Goal: Task Accomplishment & Management: Manage account settings

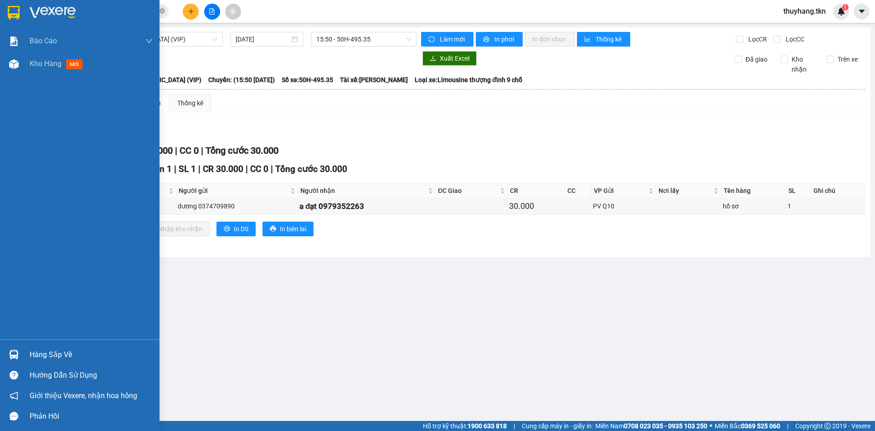
click at [15, 9] on img at bounding box center [14, 13] width 12 height 14
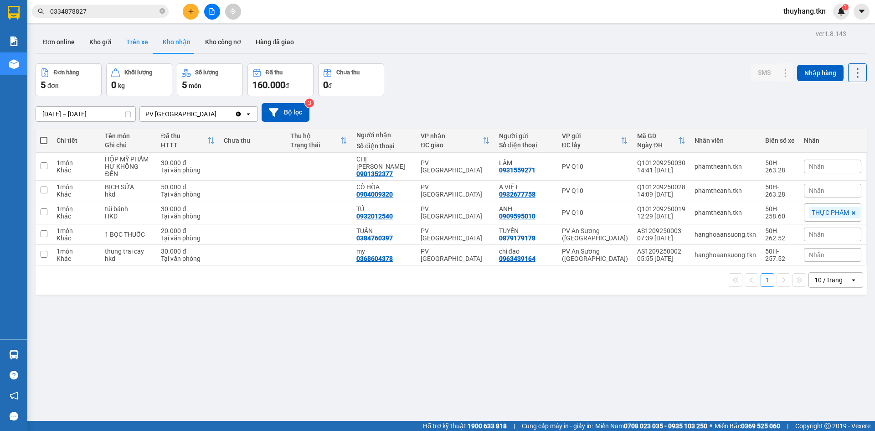
click at [129, 42] on button "Trên xe" at bounding box center [137, 42] width 36 height 22
type input "[DATE] – [DATE]"
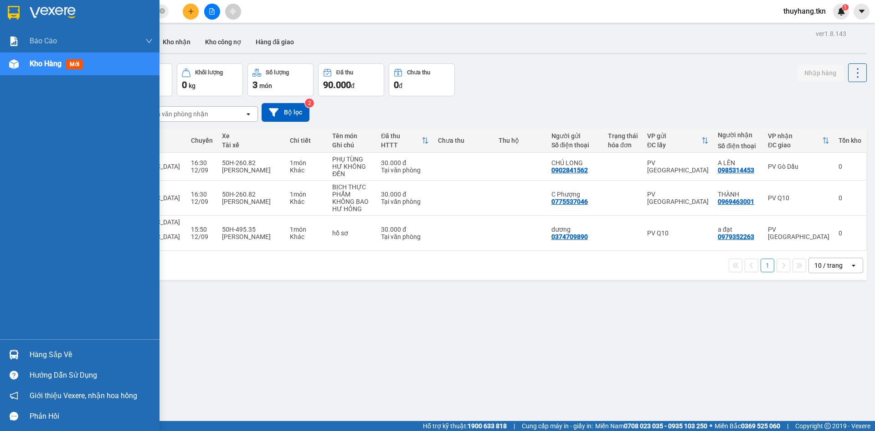
drag, startPoint x: 7, startPoint y: 355, endPoint x: 8, endPoint y: 351, distance: 4.8
click at [6, 355] on div at bounding box center [14, 354] width 16 height 16
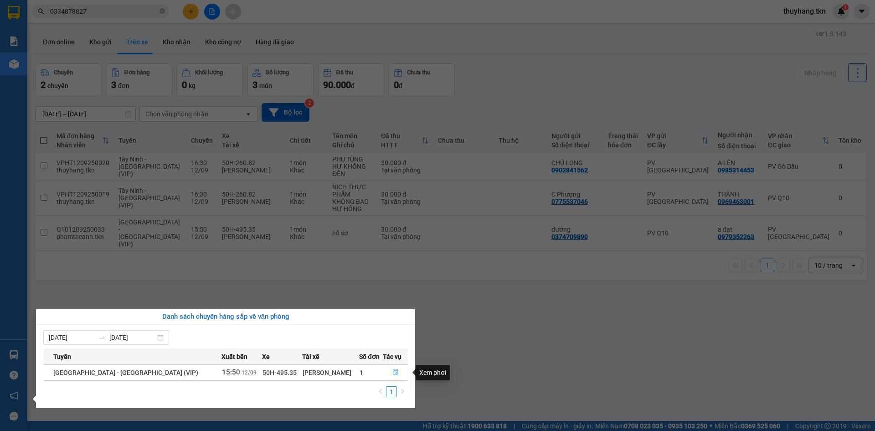
click at [392, 371] on icon "file-done" at bounding box center [395, 372] width 6 height 6
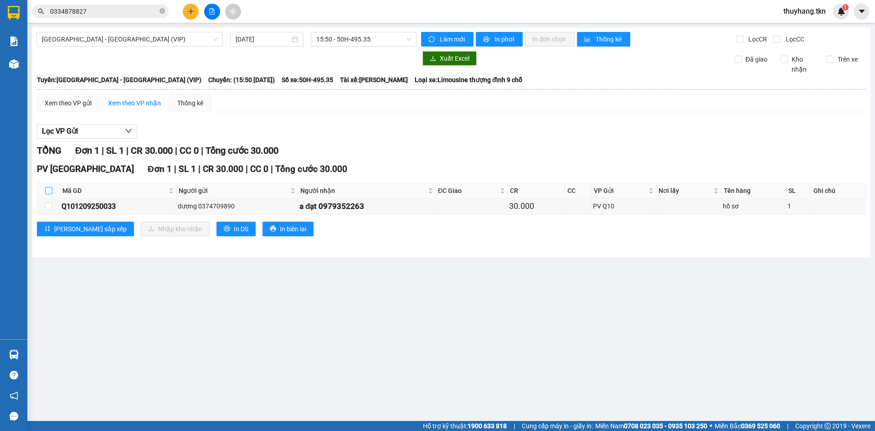
click at [47, 192] on input "checkbox" at bounding box center [48, 190] width 7 height 7
checkbox input "true"
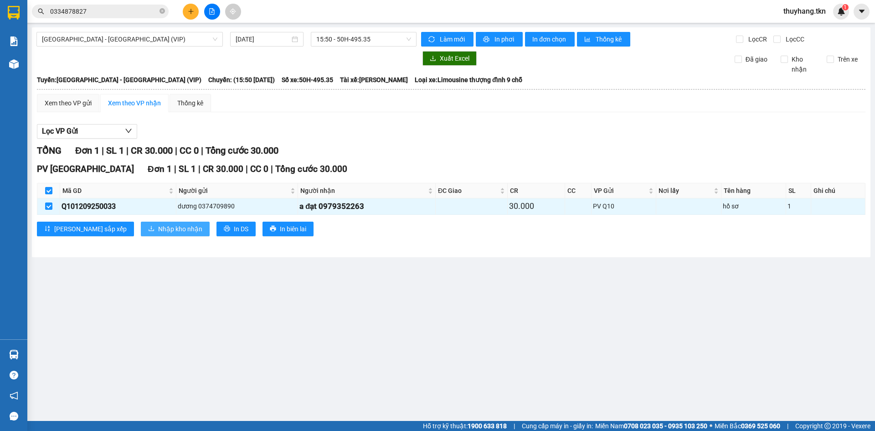
click at [141, 228] on button "Nhập kho nhận" at bounding box center [175, 228] width 69 height 15
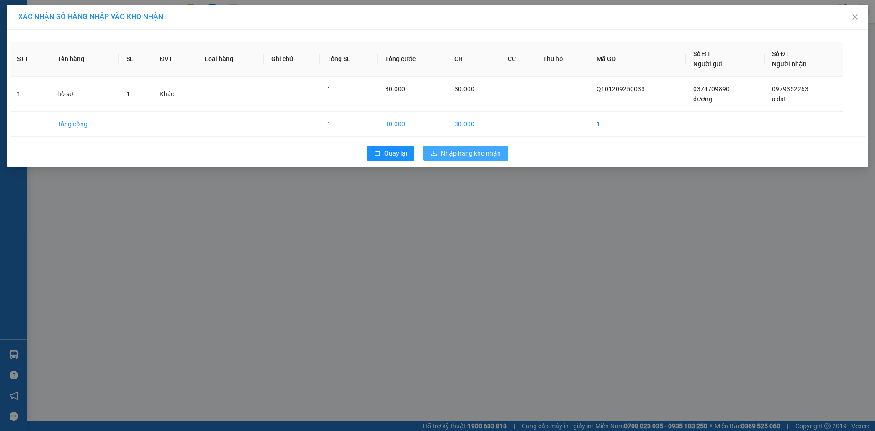
click at [448, 152] on span "Nhập hàng kho nhận" at bounding box center [471, 153] width 60 height 10
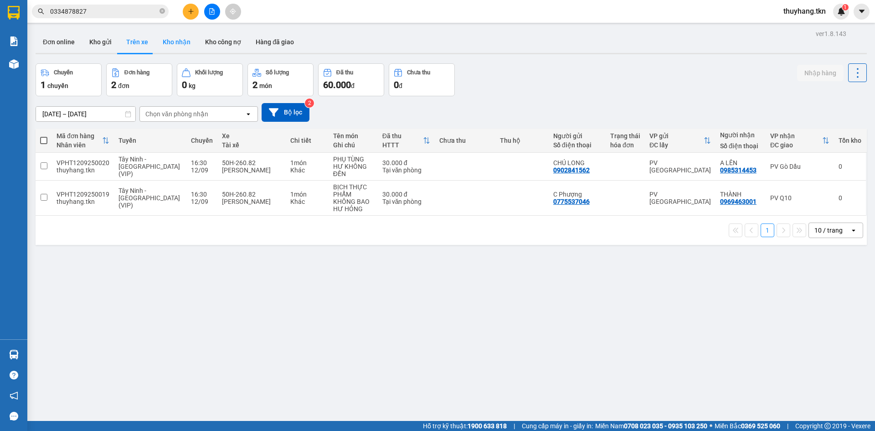
click at [185, 43] on button "Kho nhận" at bounding box center [176, 42] width 42 height 22
type input "[DATE] – [DATE]"
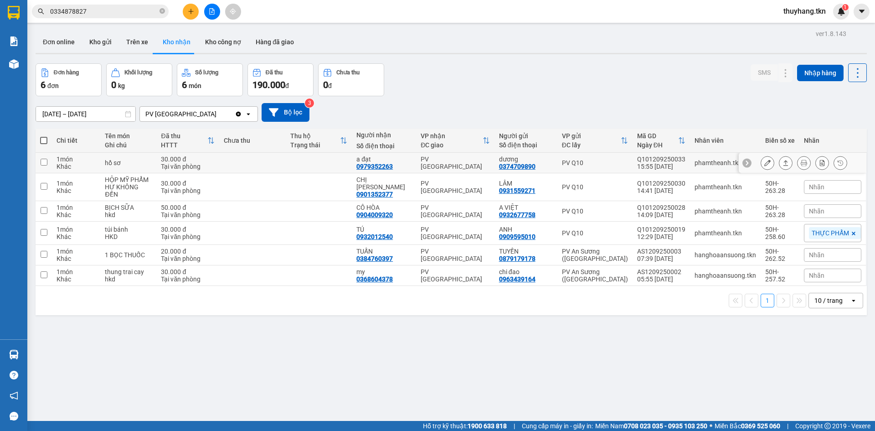
click at [340, 159] on td at bounding box center [319, 163] width 66 height 21
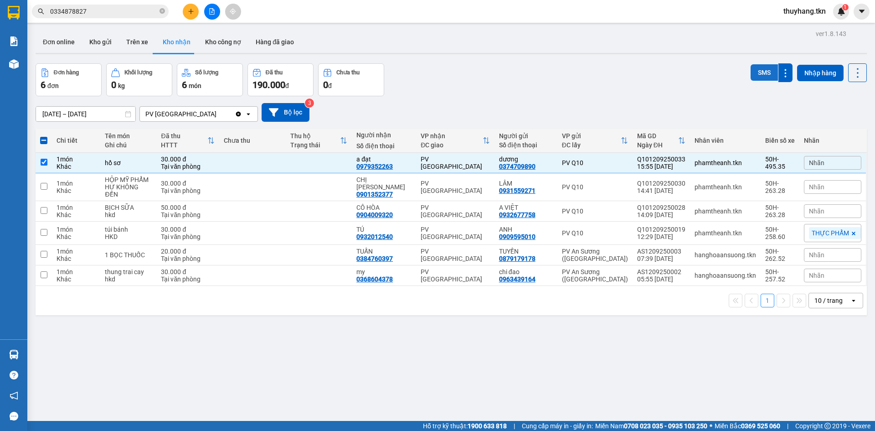
click at [757, 75] on button "SMS" at bounding box center [764, 72] width 27 height 16
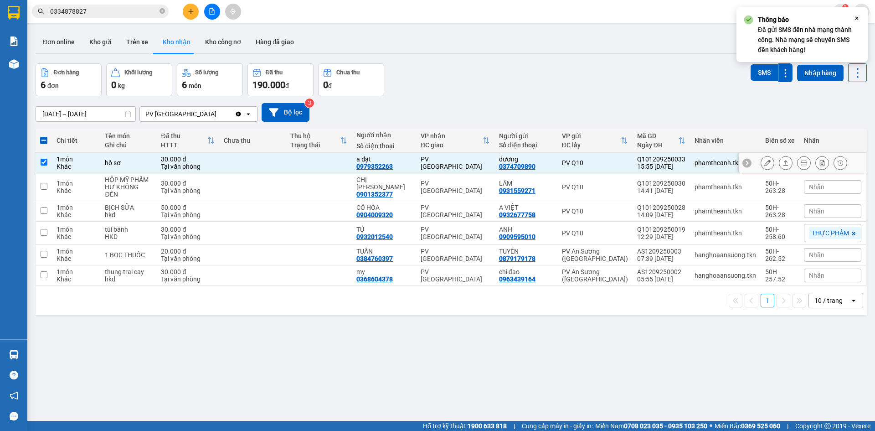
click at [339, 164] on td at bounding box center [319, 163] width 66 height 21
checkbox input "false"
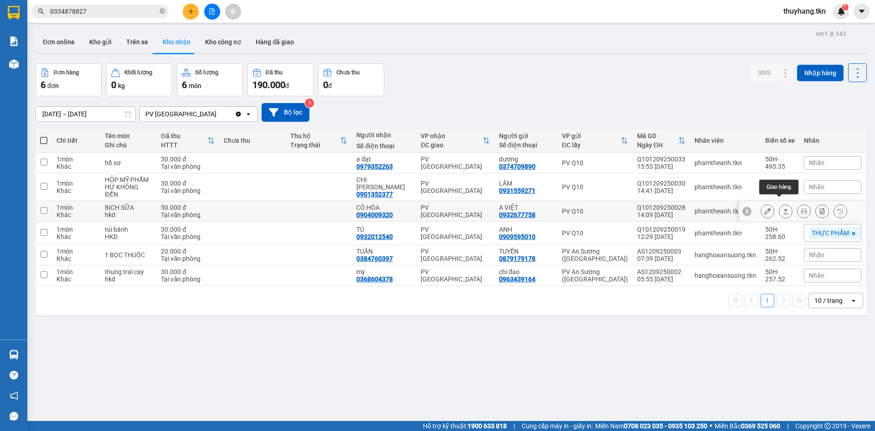
click at [782, 208] on icon at bounding box center [785, 211] width 6 height 6
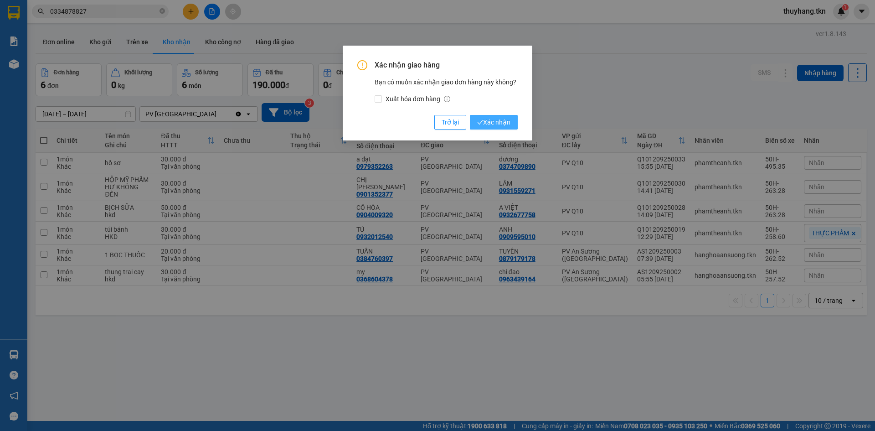
click at [499, 119] on span "Xác nhận" at bounding box center [493, 122] width 33 height 10
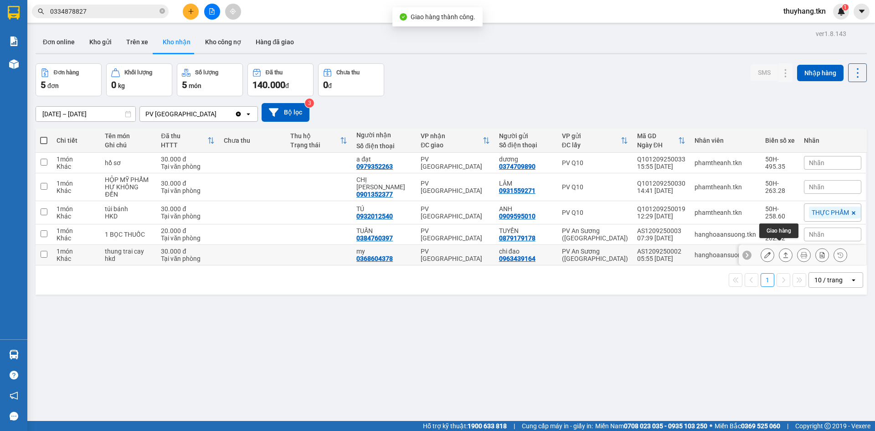
click at [782, 252] on icon at bounding box center [785, 255] width 6 height 6
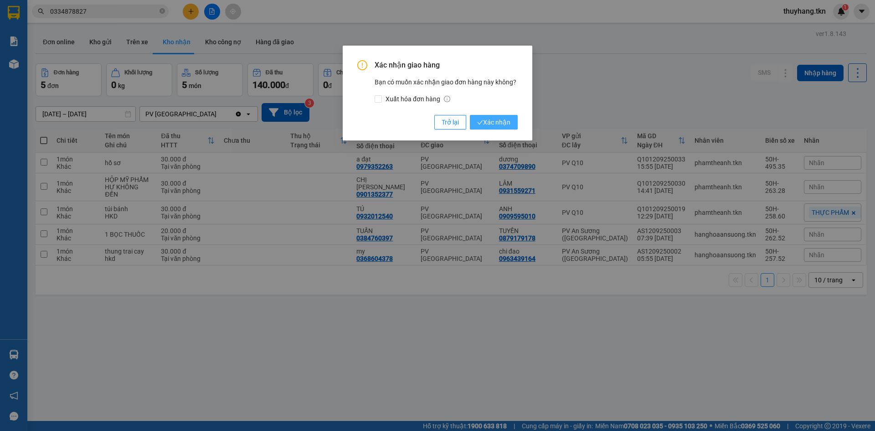
click at [513, 123] on button "Xác nhận" at bounding box center [494, 122] width 48 height 15
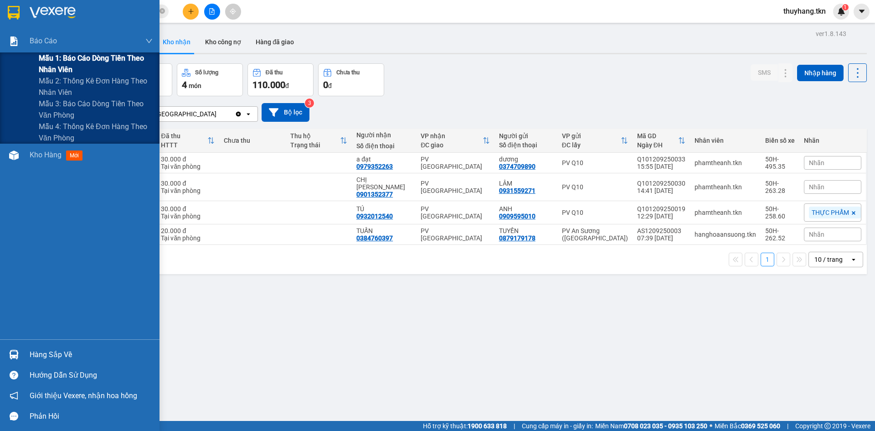
click at [81, 64] on span "Mẫu 1: Báo cáo dòng tiền theo nhân viên" at bounding box center [96, 63] width 114 height 23
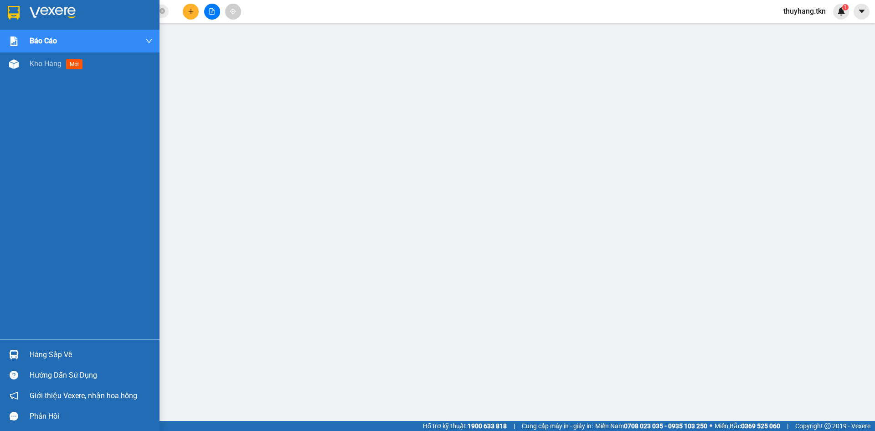
click at [14, 16] on img at bounding box center [14, 13] width 12 height 14
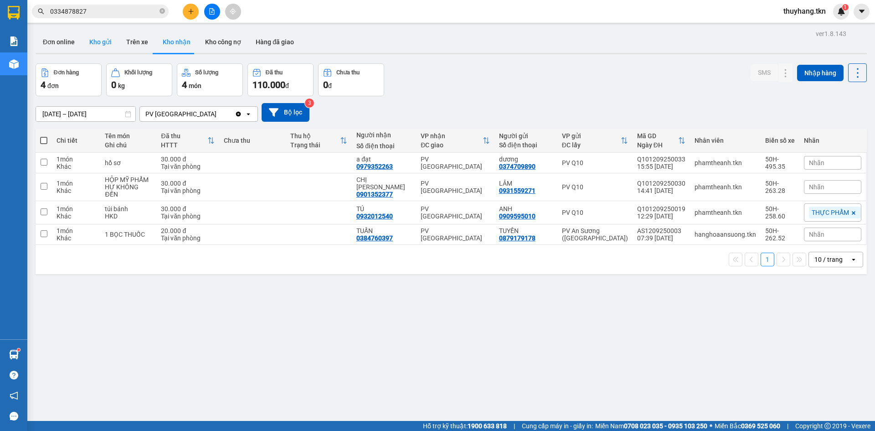
click at [100, 41] on button "Kho gửi" at bounding box center [100, 42] width 37 height 22
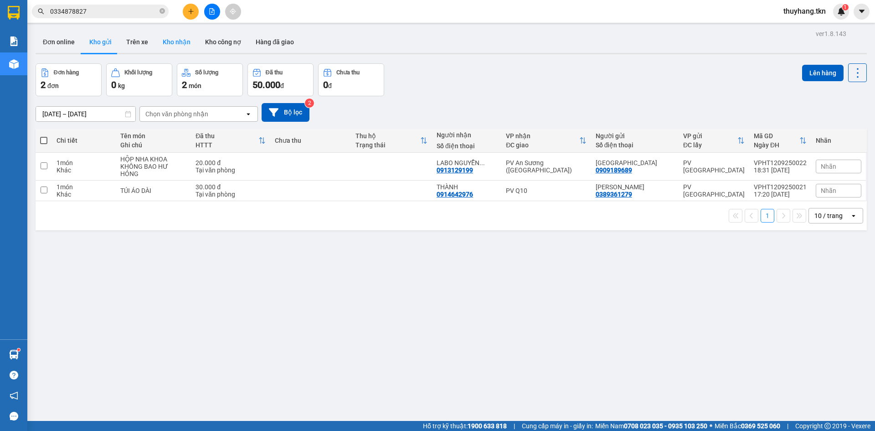
click at [171, 41] on button "Kho nhận" at bounding box center [176, 42] width 42 height 22
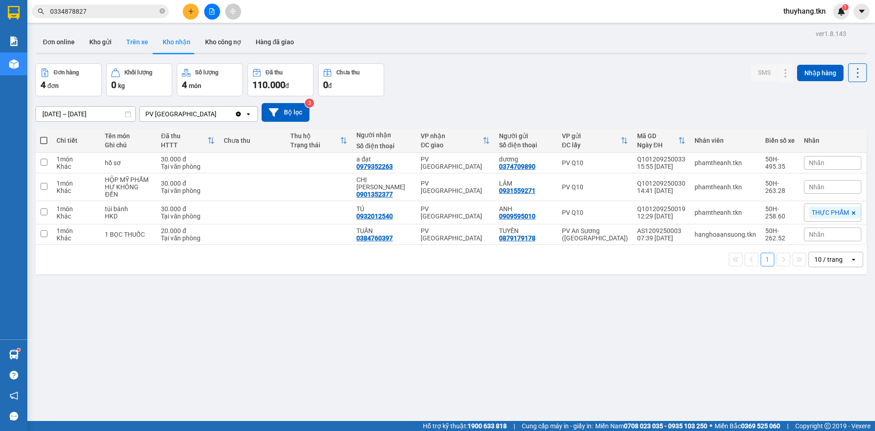
click at [138, 44] on button "Trên xe" at bounding box center [137, 42] width 36 height 22
type input "[DATE] – [DATE]"
